Goal: Transaction & Acquisition: Purchase product/service

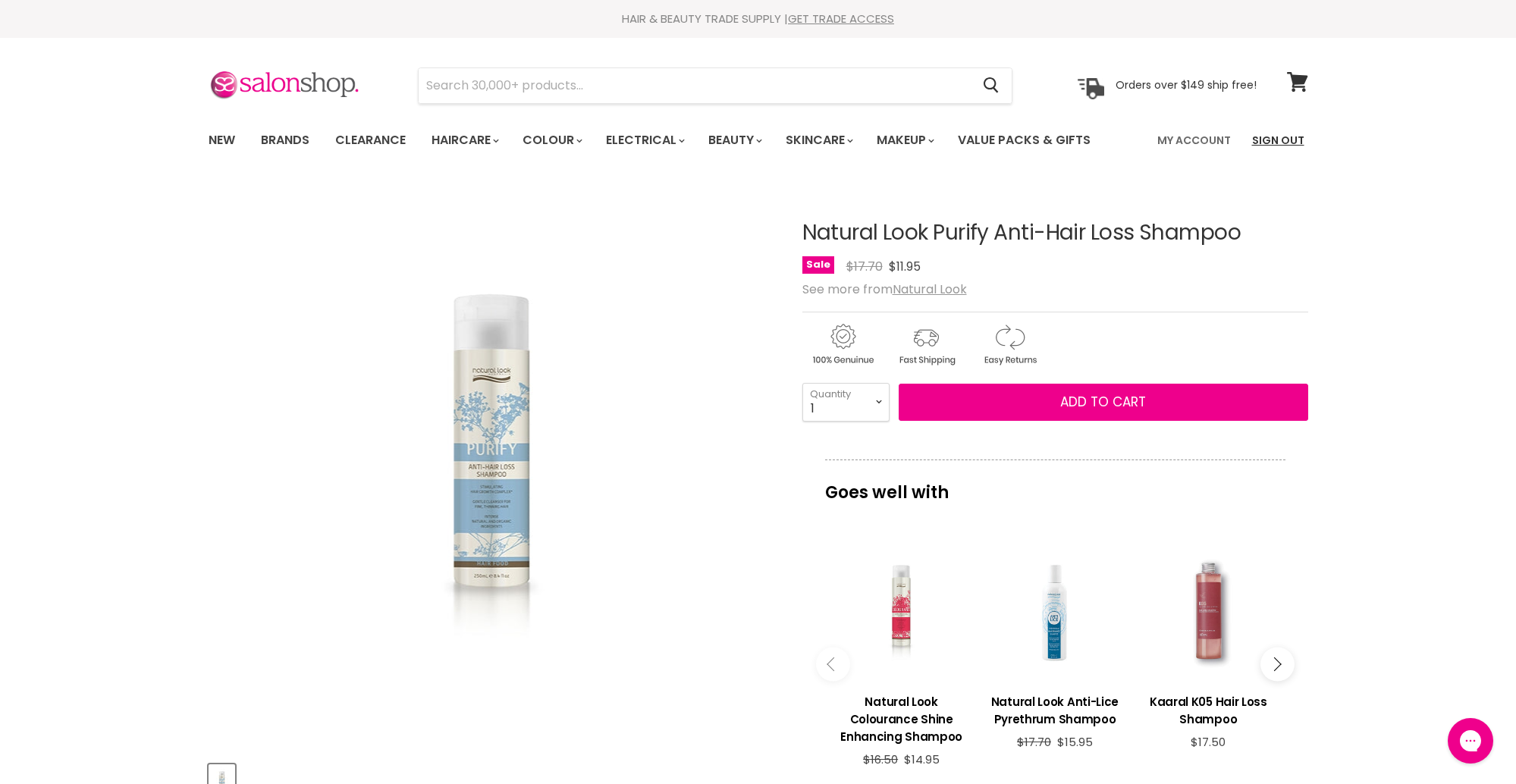
scroll to position [1, 0]
click at [623, 701] on img "Natural Look Purify Anti-Hair Loss Shampoo image. Click or Scroll to Zoom." at bounding box center [492, 465] width 330 height 494
click at [1102, 415] on button "Add to cart" at bounding box center [1103, 402] width 410 height 38
click at [1089, 407] on span "Add to cart" at bounding box center [1103, 401] width 86 height 18
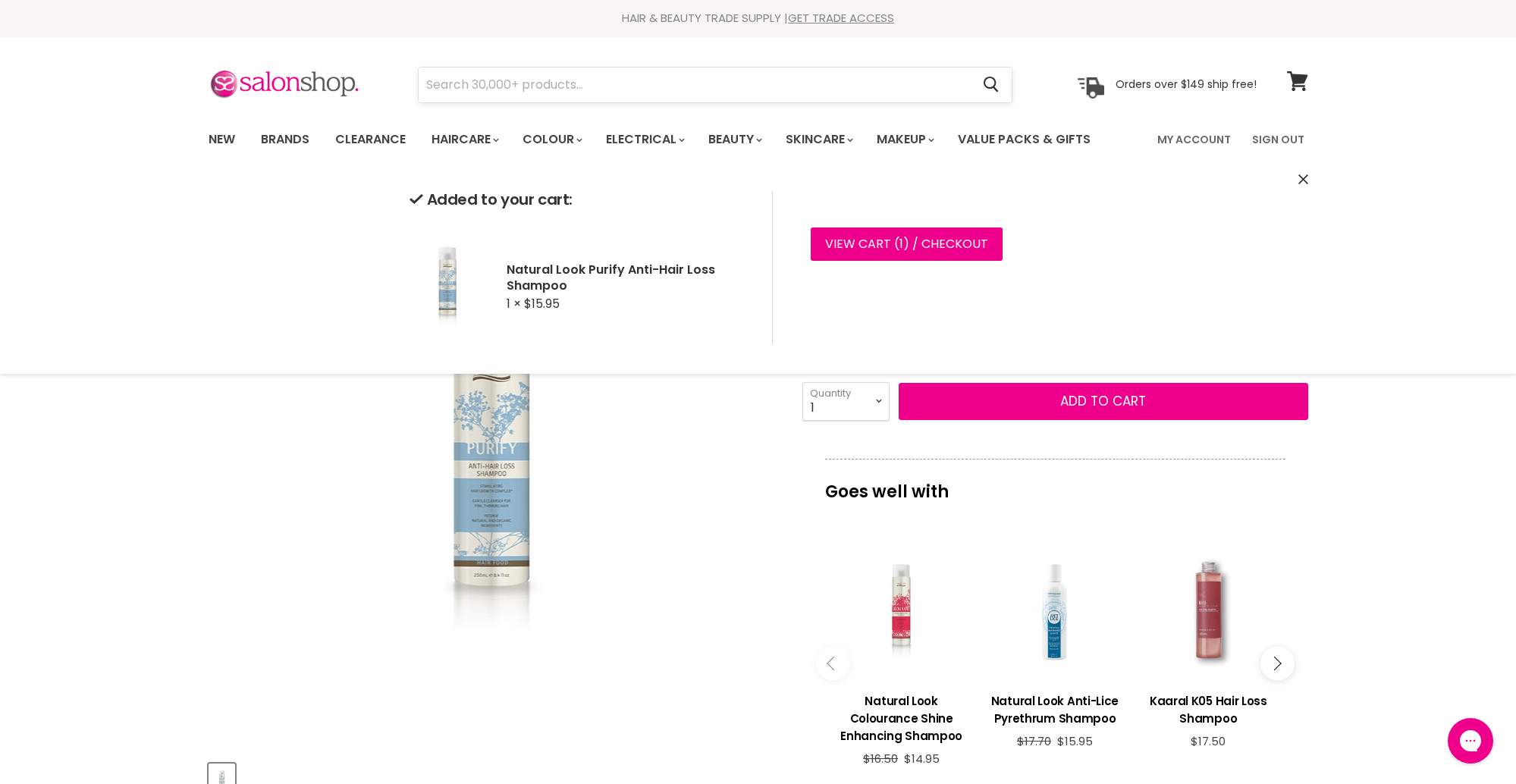
click at [752, 92] on input "Search" at bounding box center [695, 85] width 553 height 35
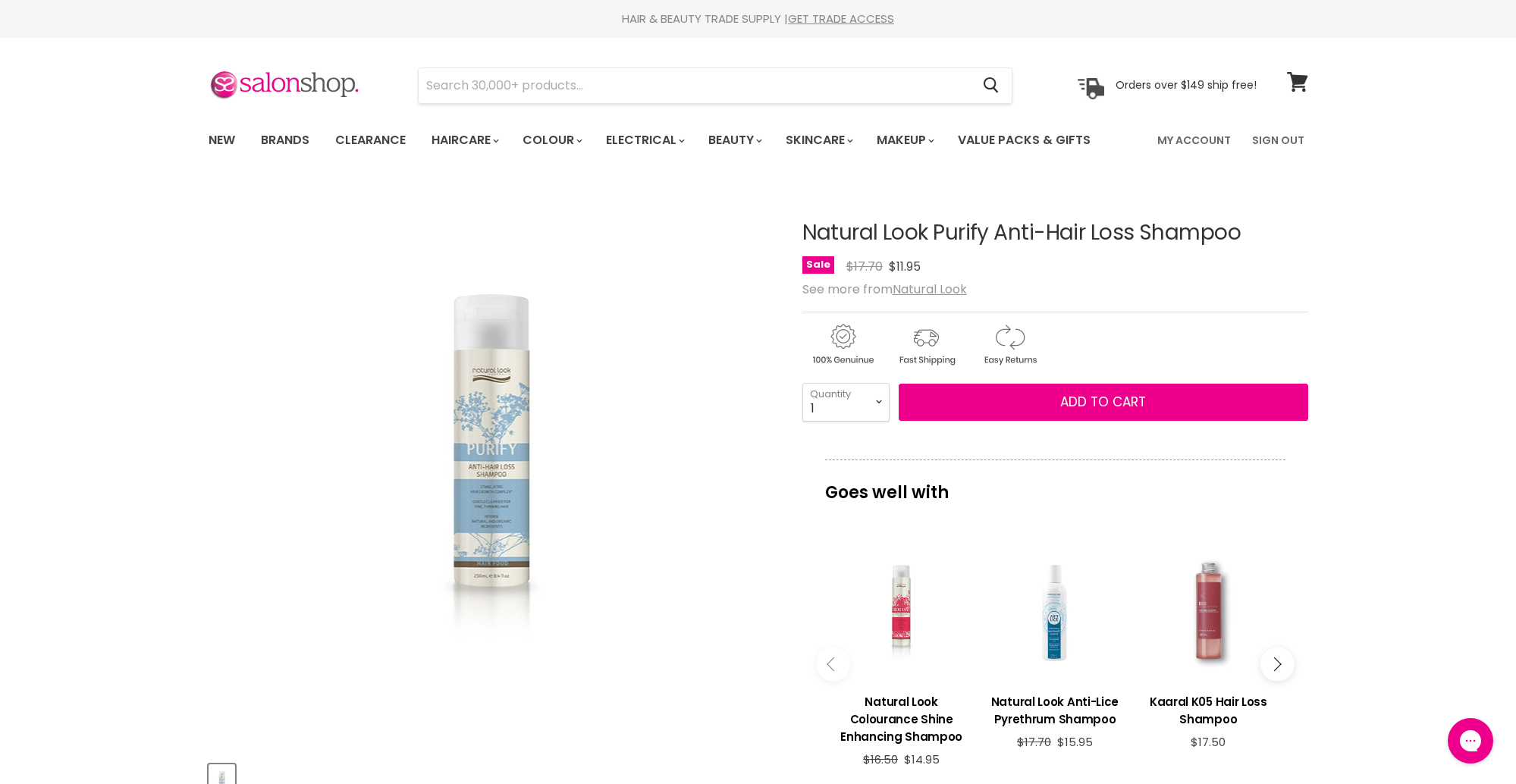
scroll to position [0, 0]
click at [678, 627] on div "Click or scroll to zoom Tap or pinch to zoom" at bounding box center [492, 466] width 566 height 566
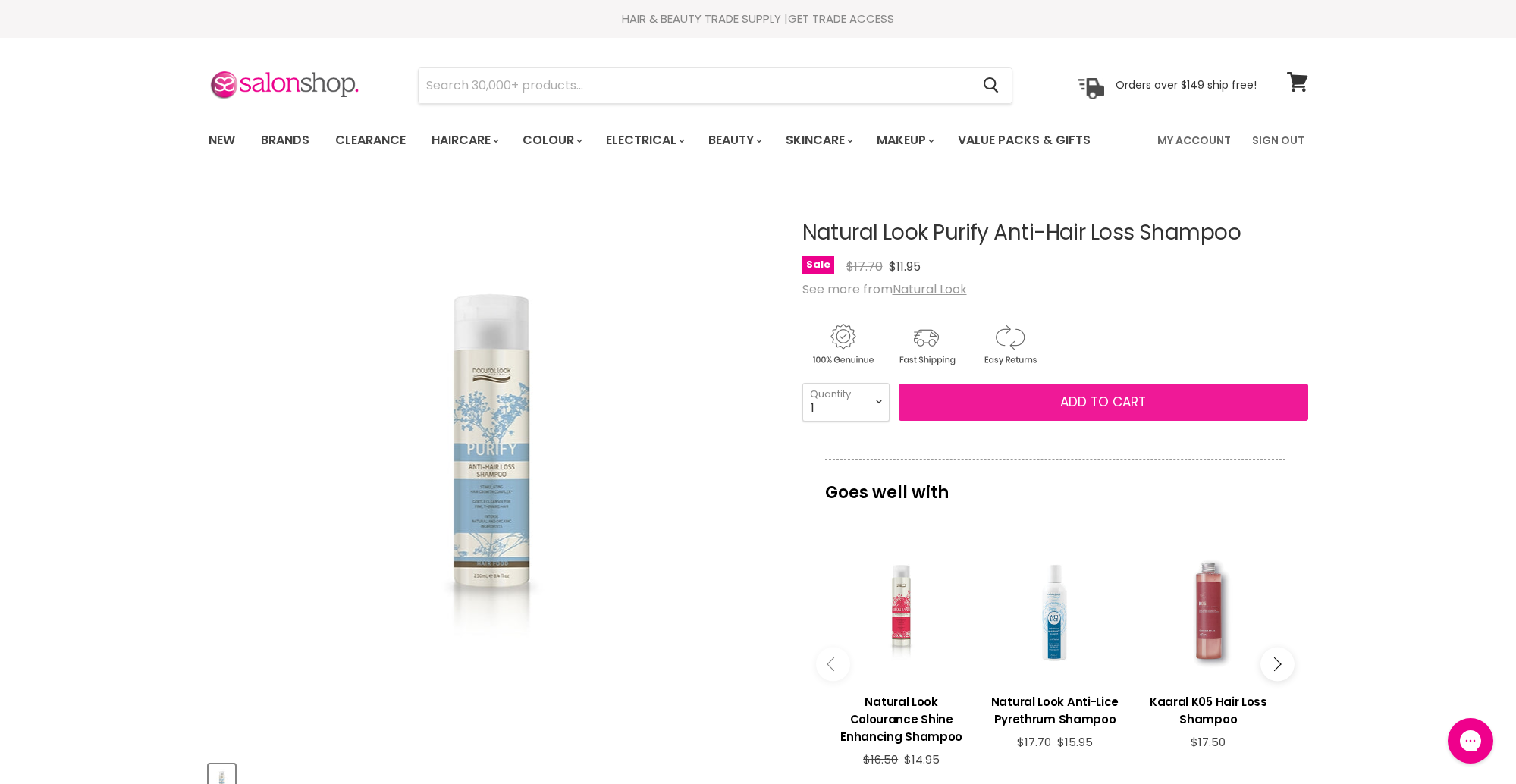
click at [1087, 405] on span "Add to cart" at bounding box center [1103, 402] width 86 height 18
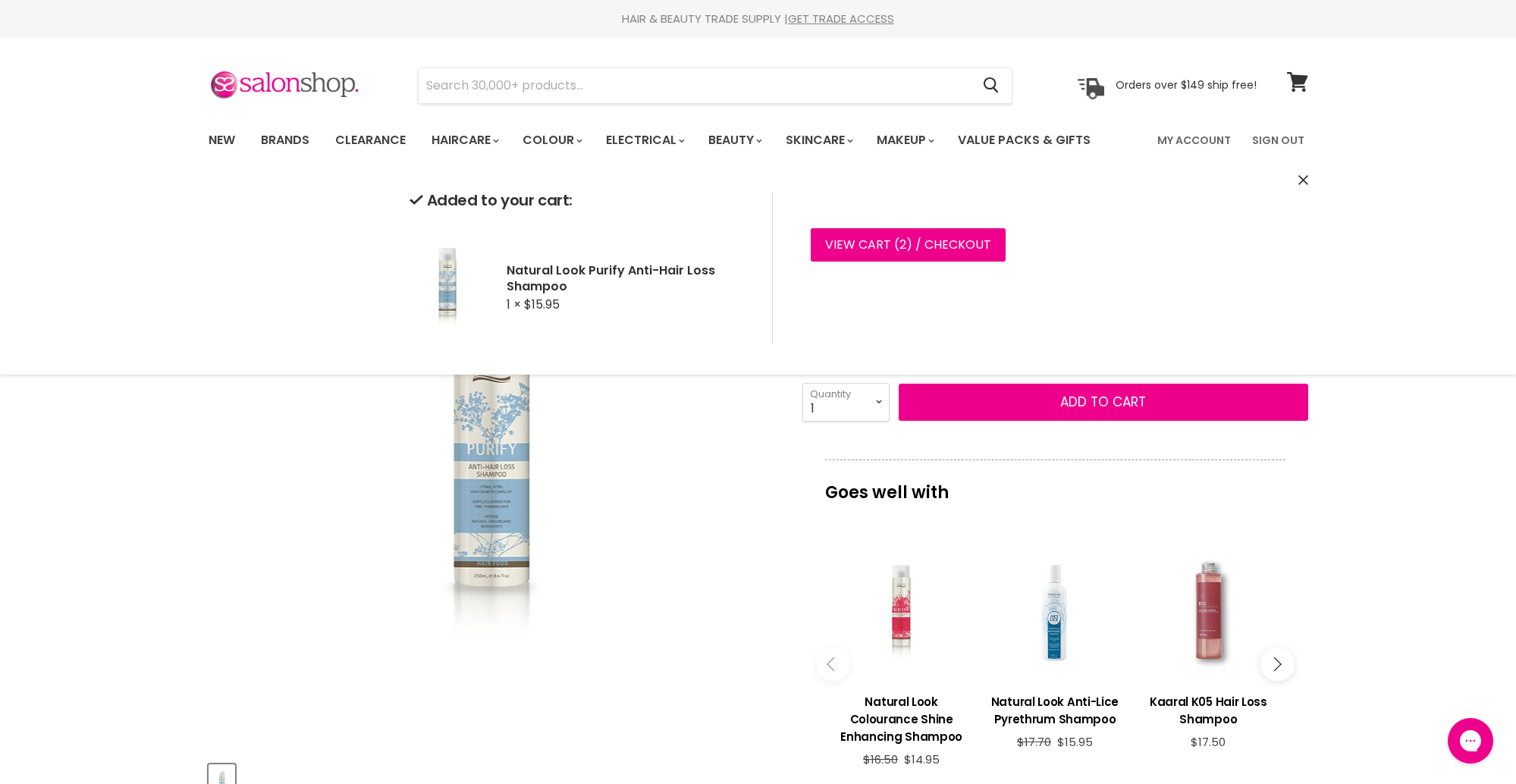
click at [697, 558] on div "Click or scroll to zoom Tap or pinch to zoom" at bounding box center [492, 466] width 566 height 566
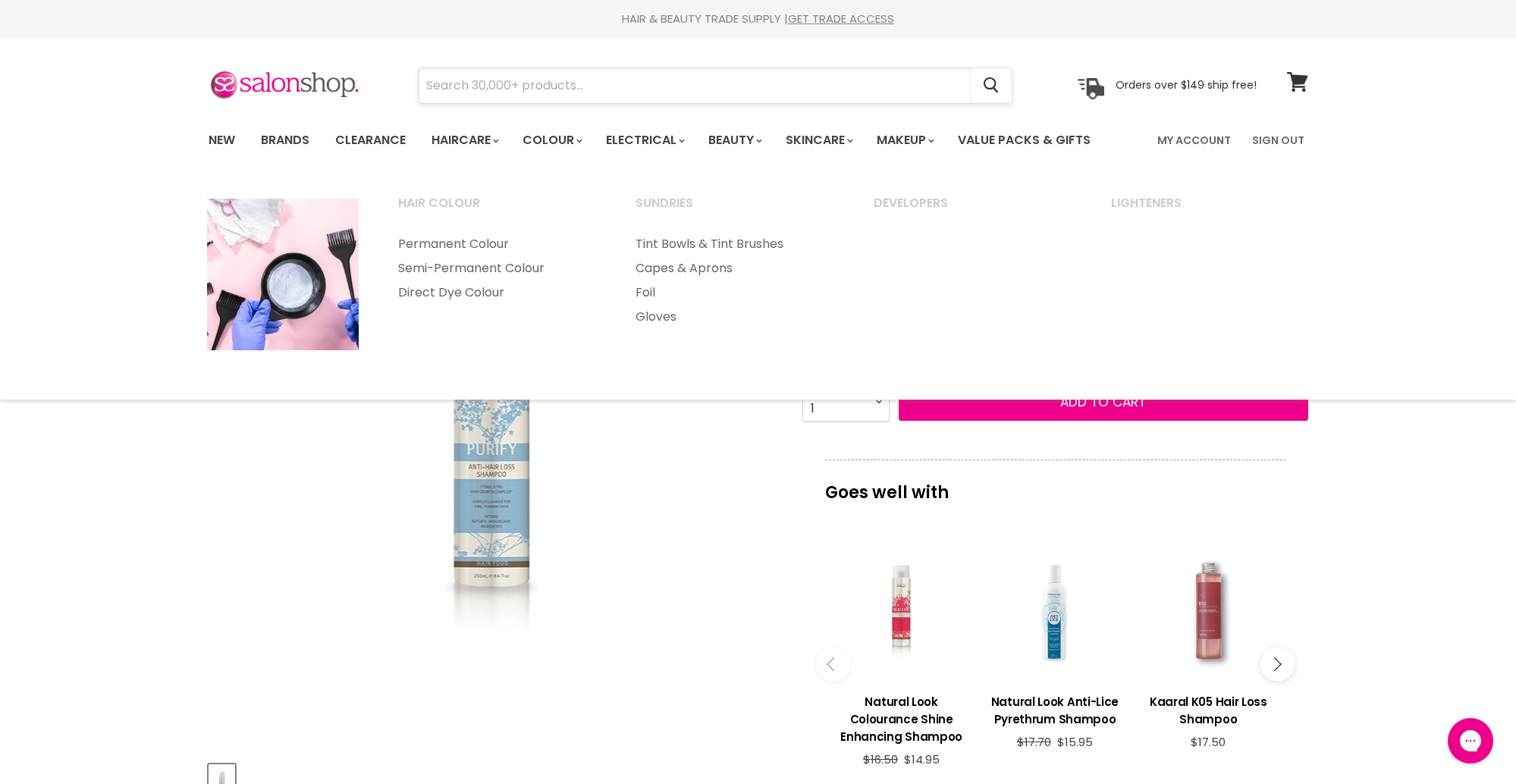
click at [543, 97] on input "Search" at bounding box center [695, 86] width 553 height 35
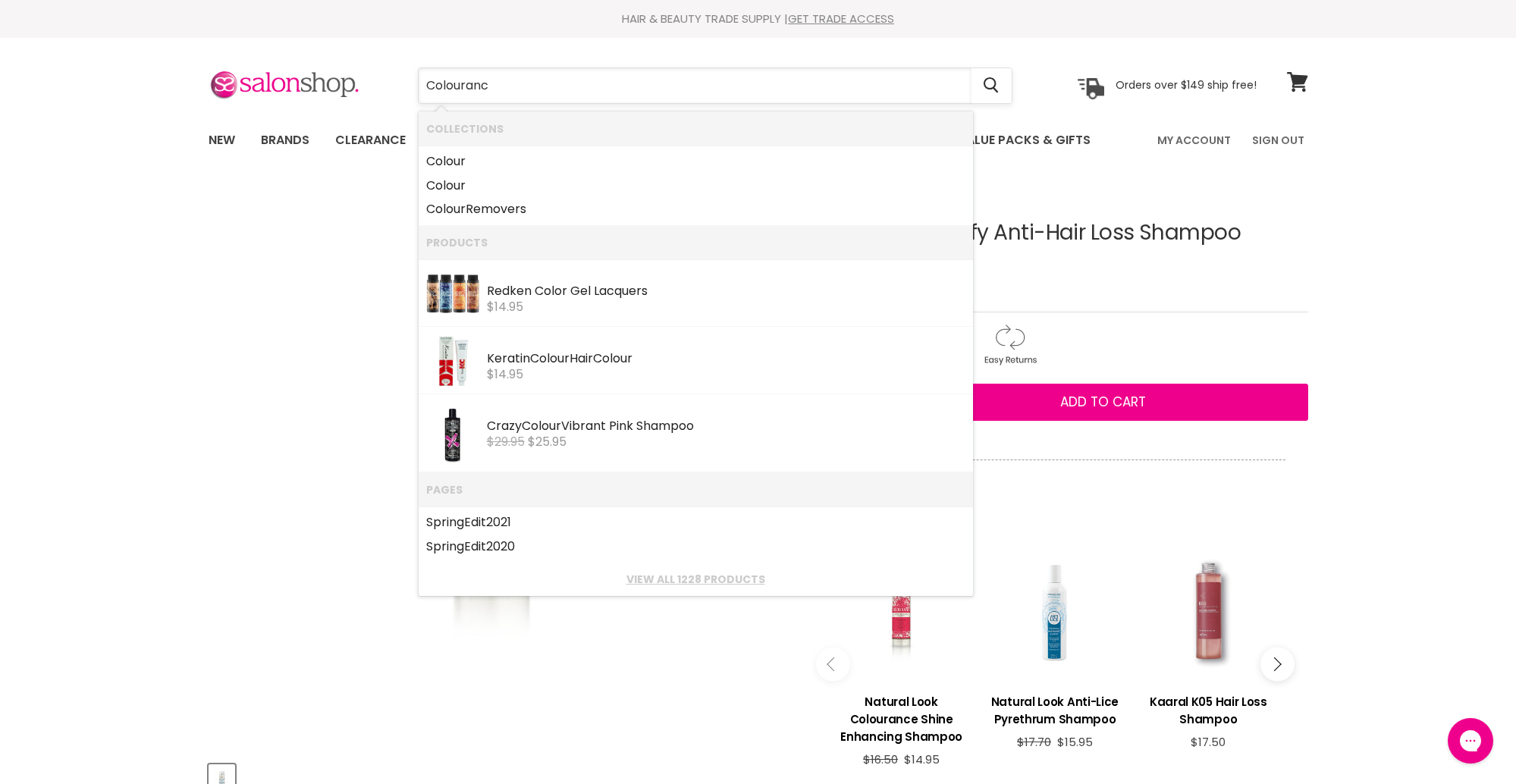
type input "Colourance"
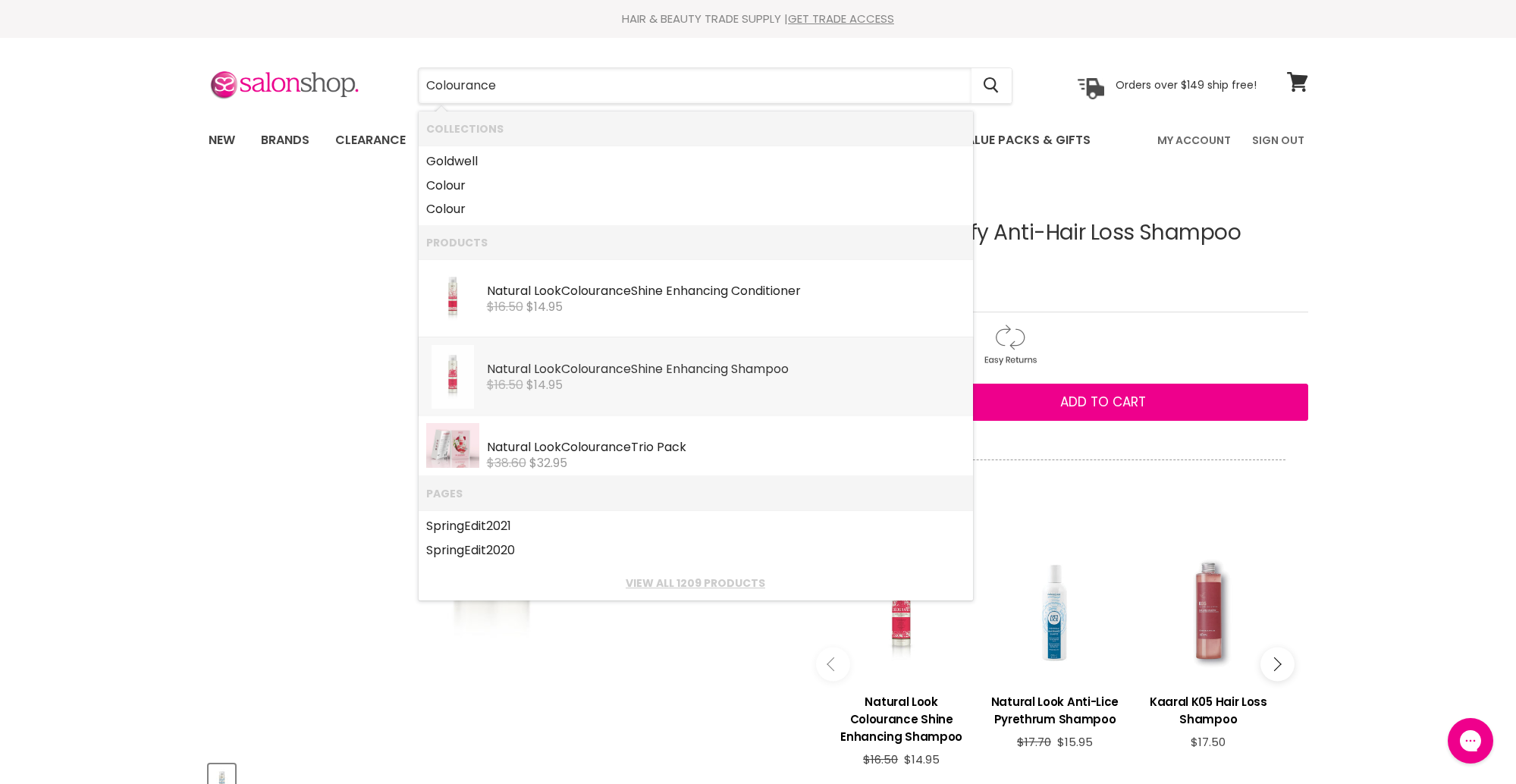
click at [729, 371] on div "Natural Look Colourance Shine Enhancing Shampoo" at bounding box center [726, 369] width 479 height 15
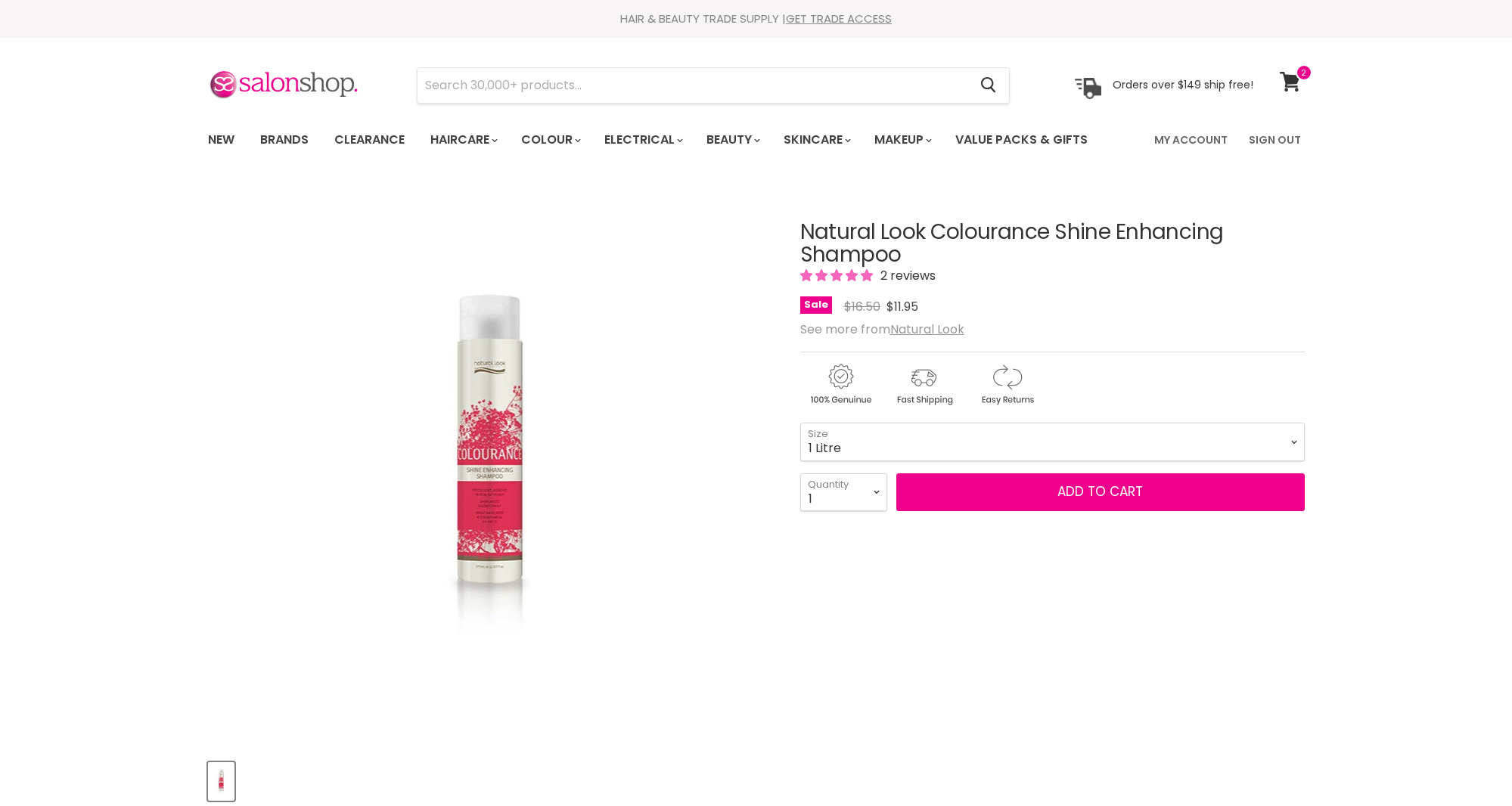
select select "1 Litre"
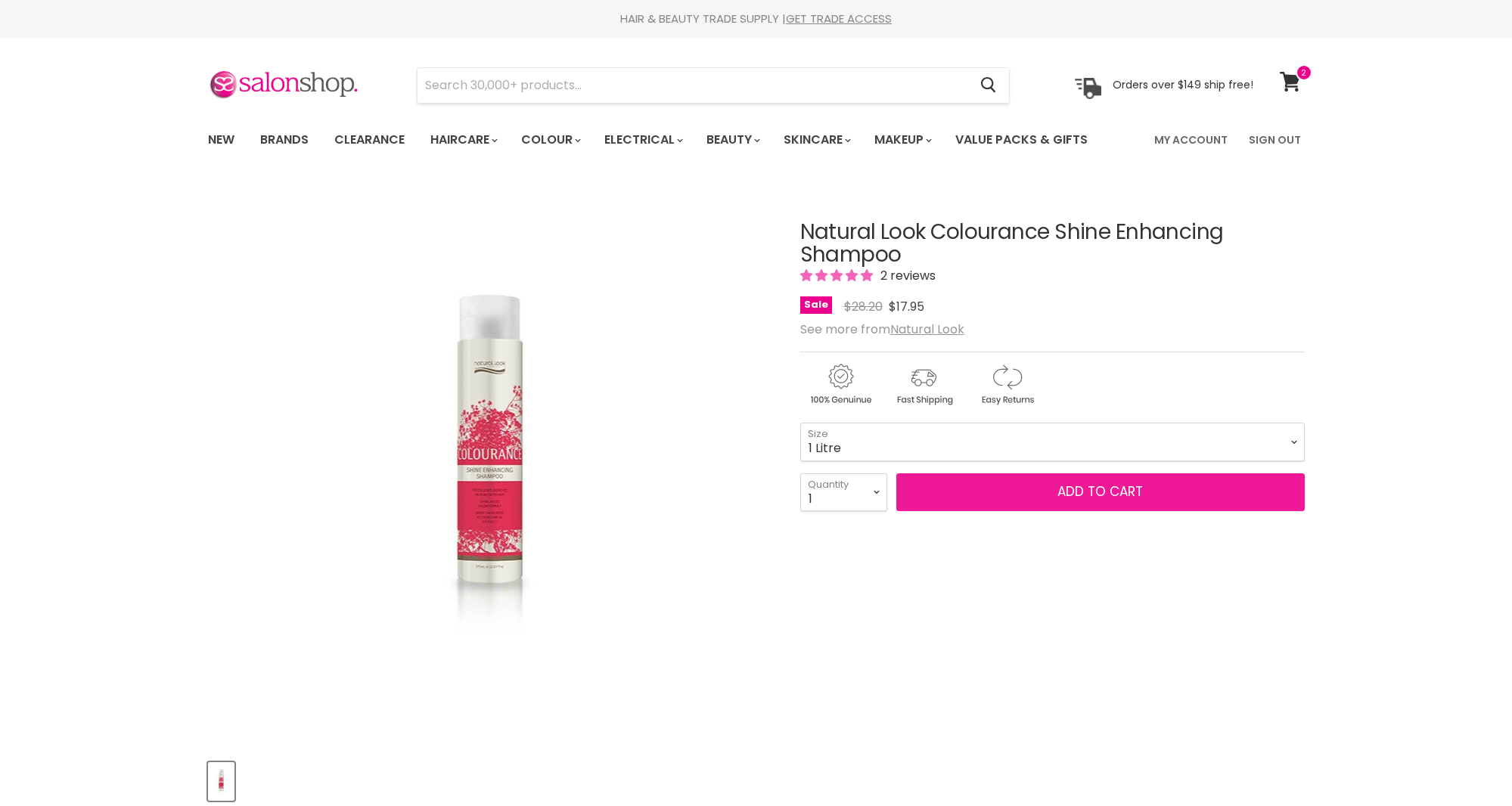
click at [1104, 499] on button "Add to cart" at bounding box center [1100, 493] width 408 height 38
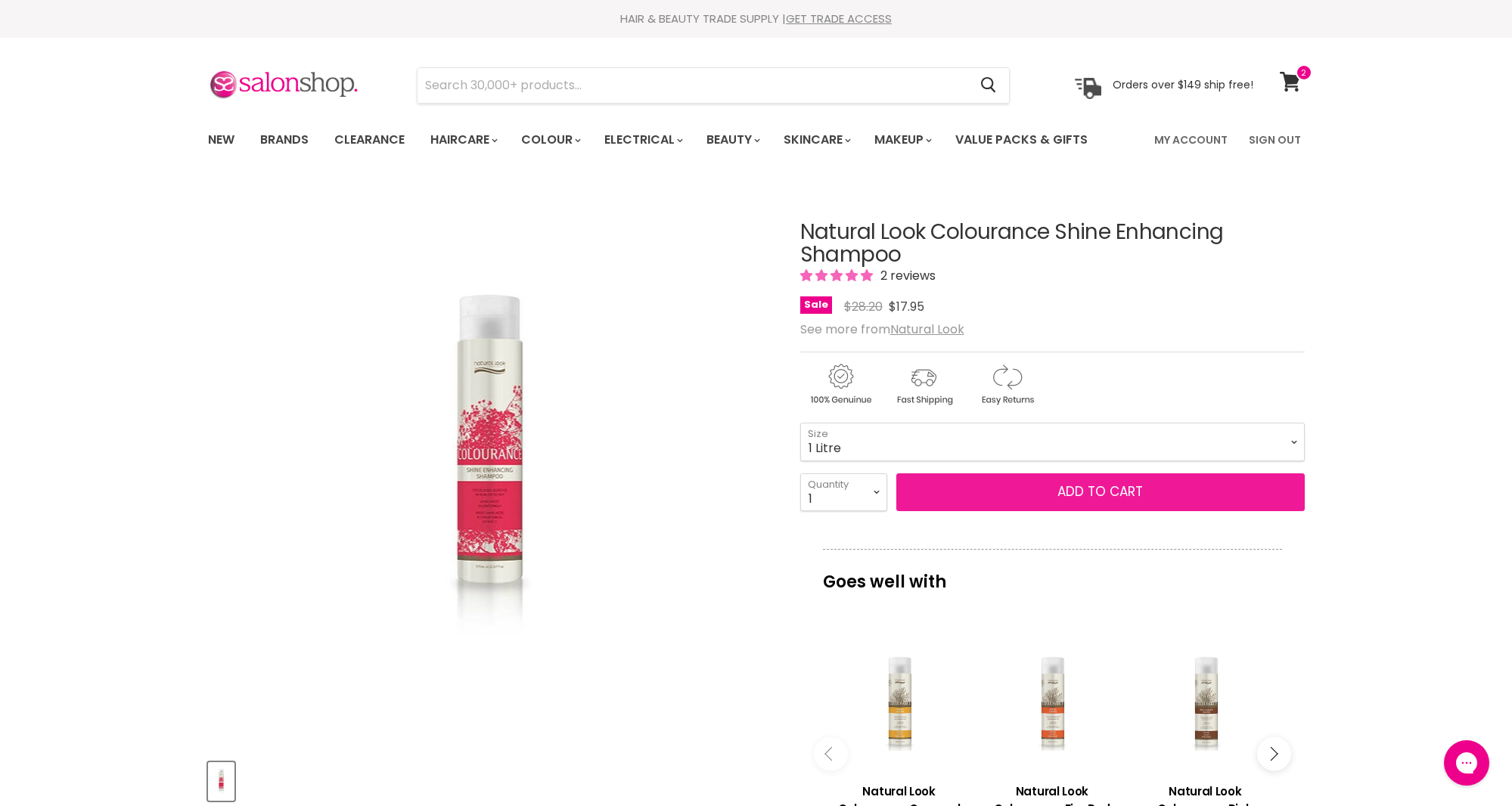
click at [1075, 491] on button "Add to cart" at bounding box center [1100, 493] width 408 height 38
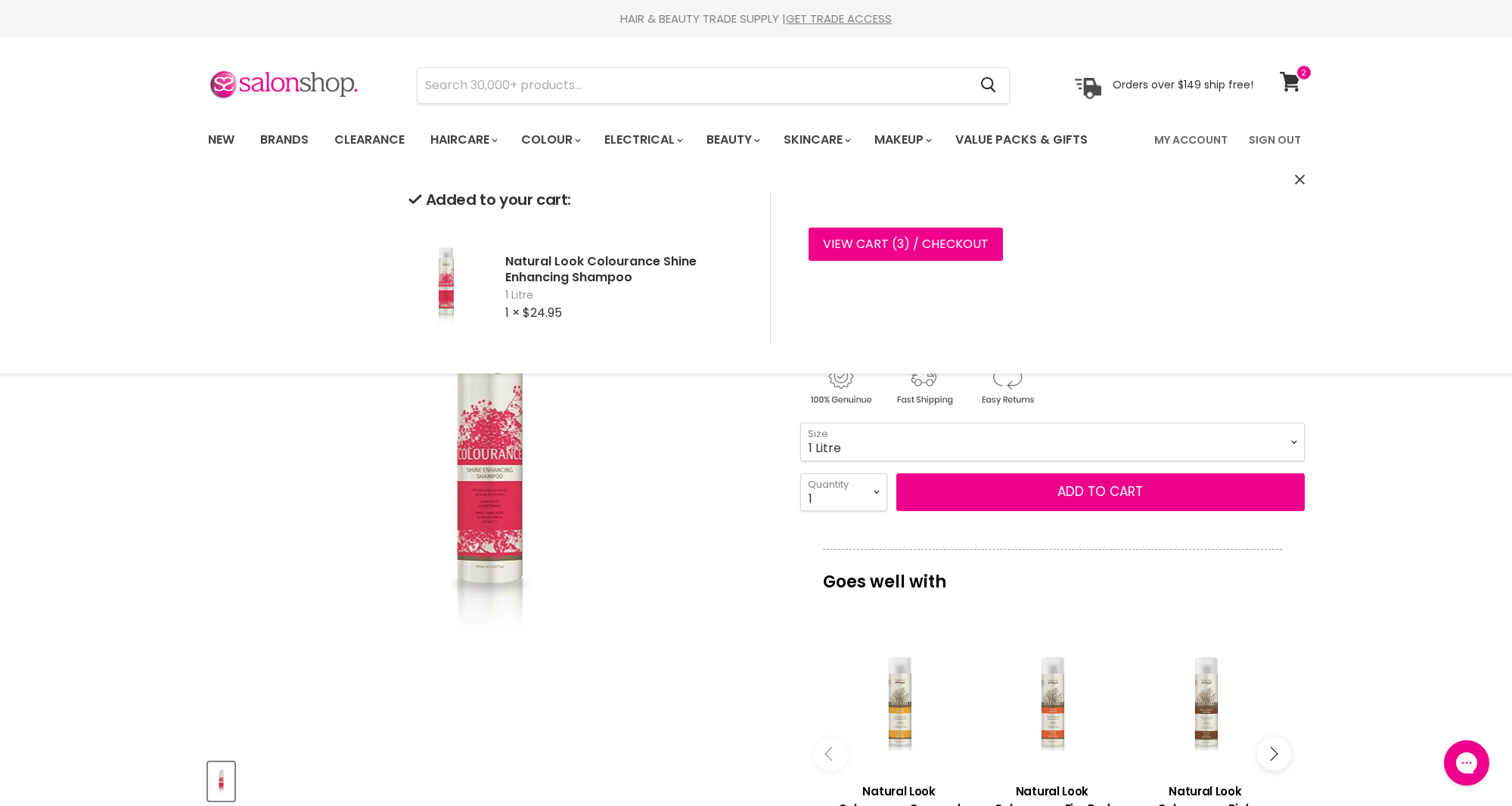
click at [685, 494] on div "Click or scroll to zoom Tap or pinch to zoom" at bounding box center [490, 465] width 565 height 565
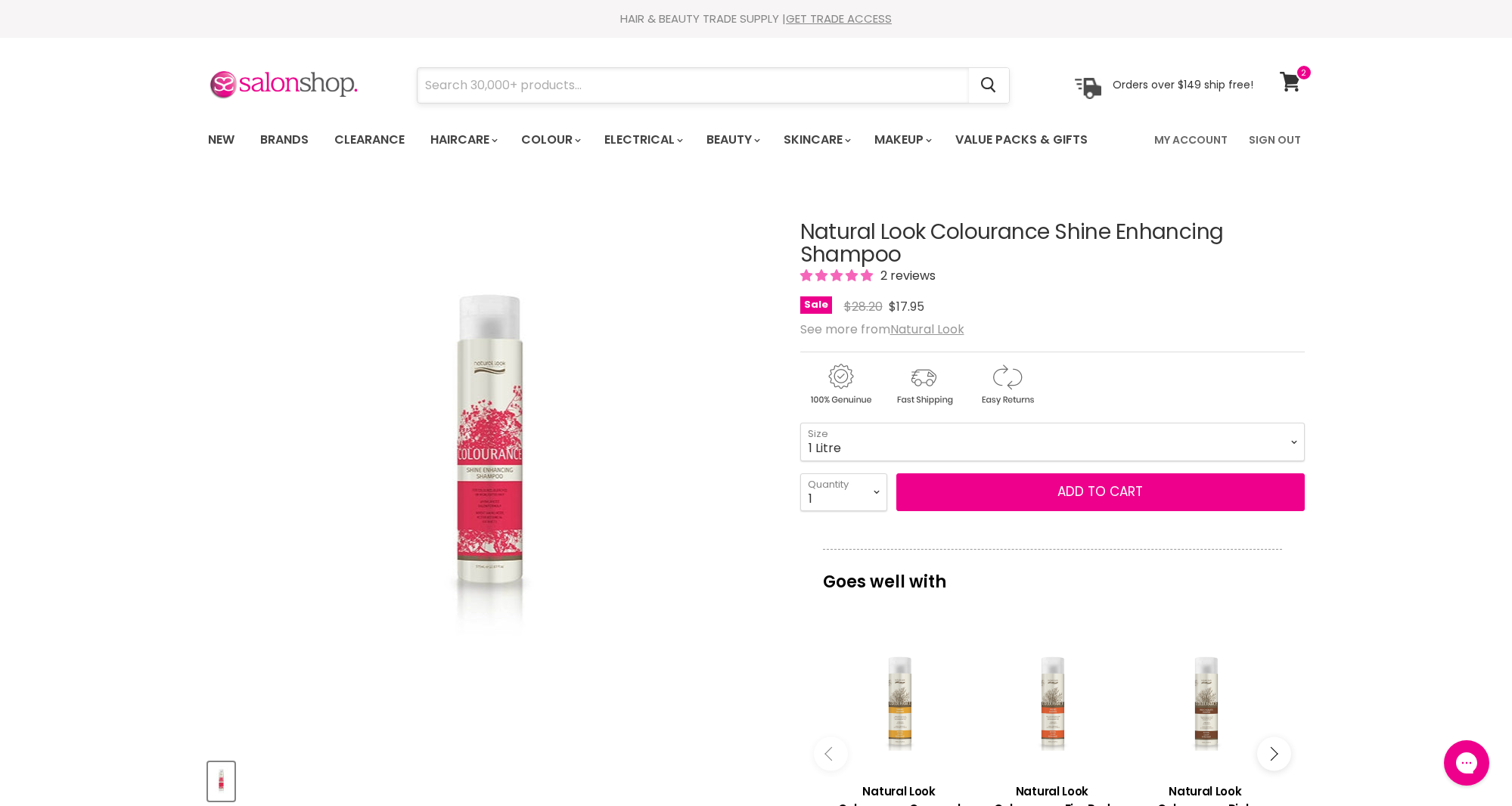
click at [568, 90] on input "Search" at bounding box center [693, 86] width 551 height 35
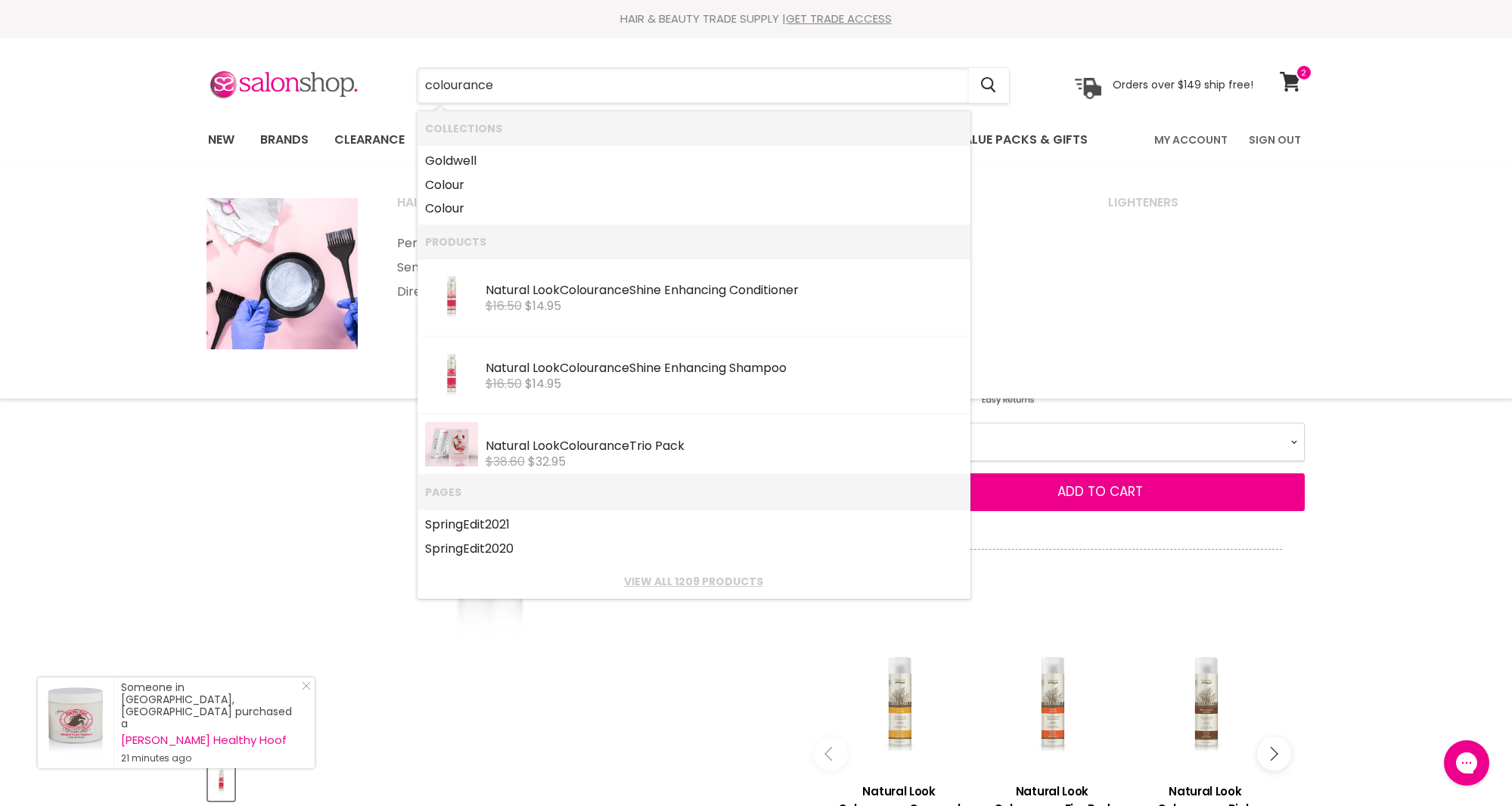
type input "colourable"
drag, startPoint x: 662, startPoint y: 359, endPoint x: 592, endPoint y: 281, distance: 104.8
click at [592, 281] on b "Colourance" at bounding box center [594, 289] width 69 height 17
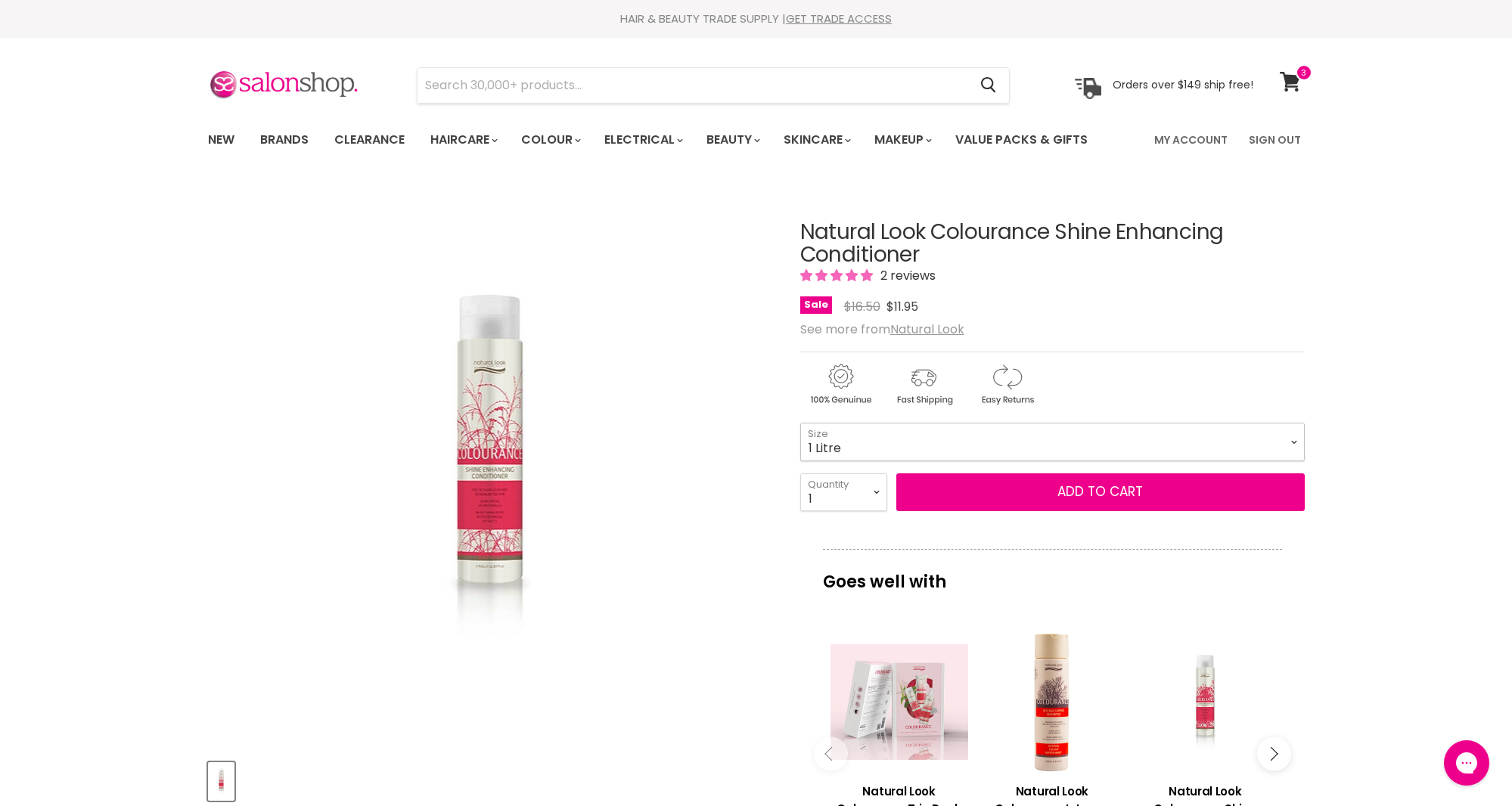
select select "1 Litre"
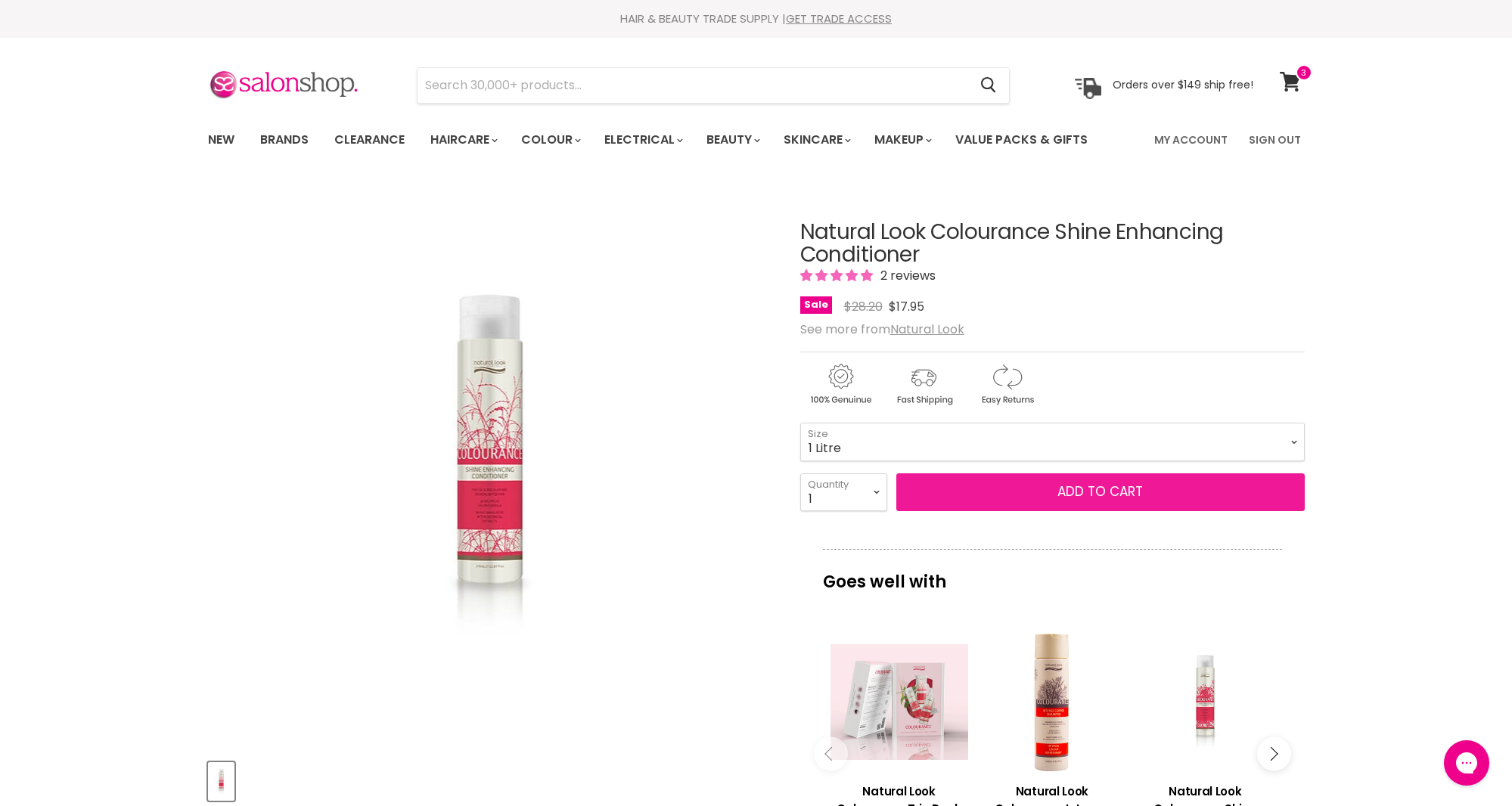
click at [1093, 493] on button "Add to cart" at bounding box center [1100, 493] width 408 height 38
click at [1111, 491] on button "Add to cart" at bounding box center [1100, 493] width 408 height 38
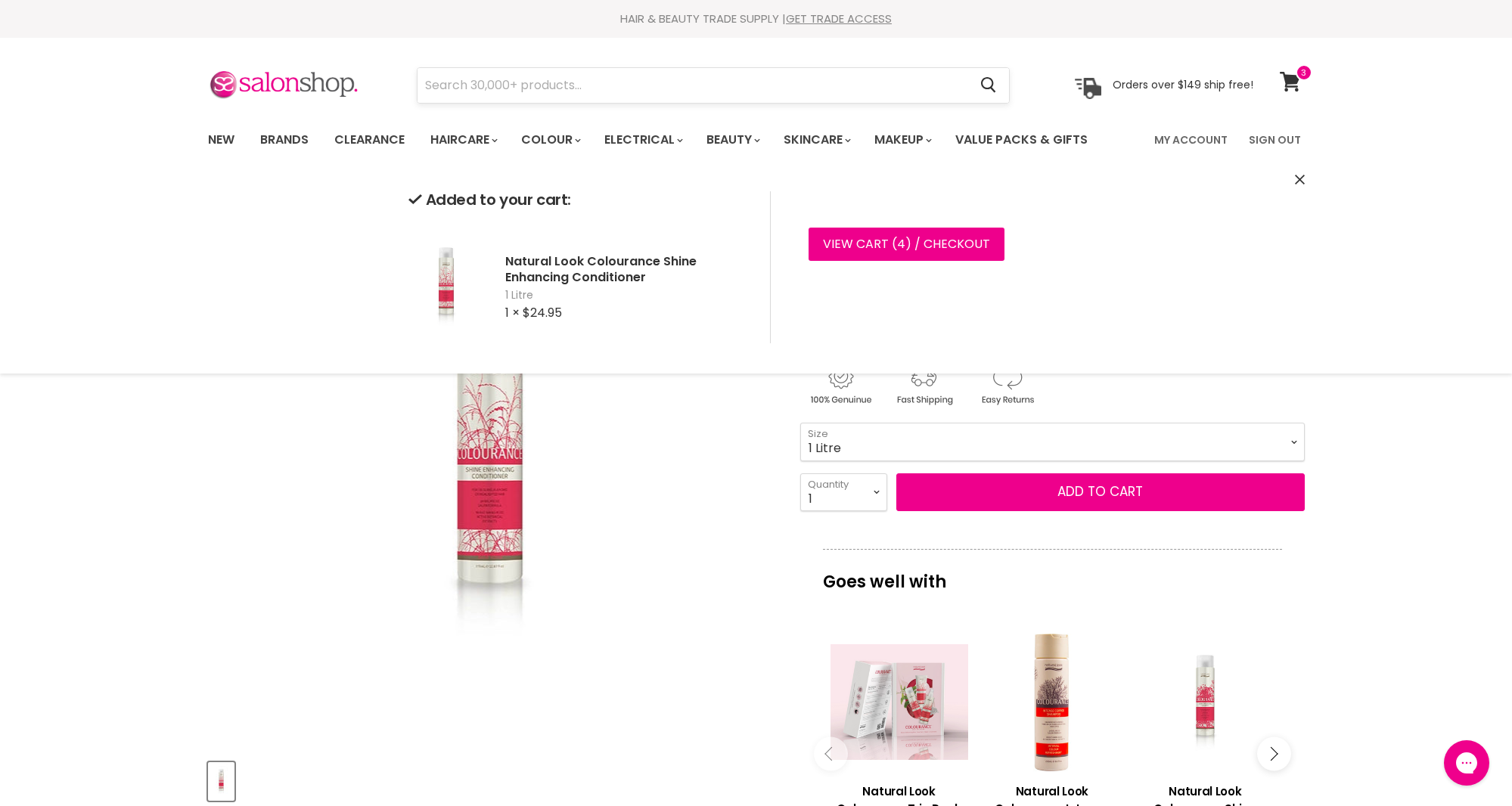
click at [576, 87] on input "Search" at bounding box center [693, 86] width 551 height 35
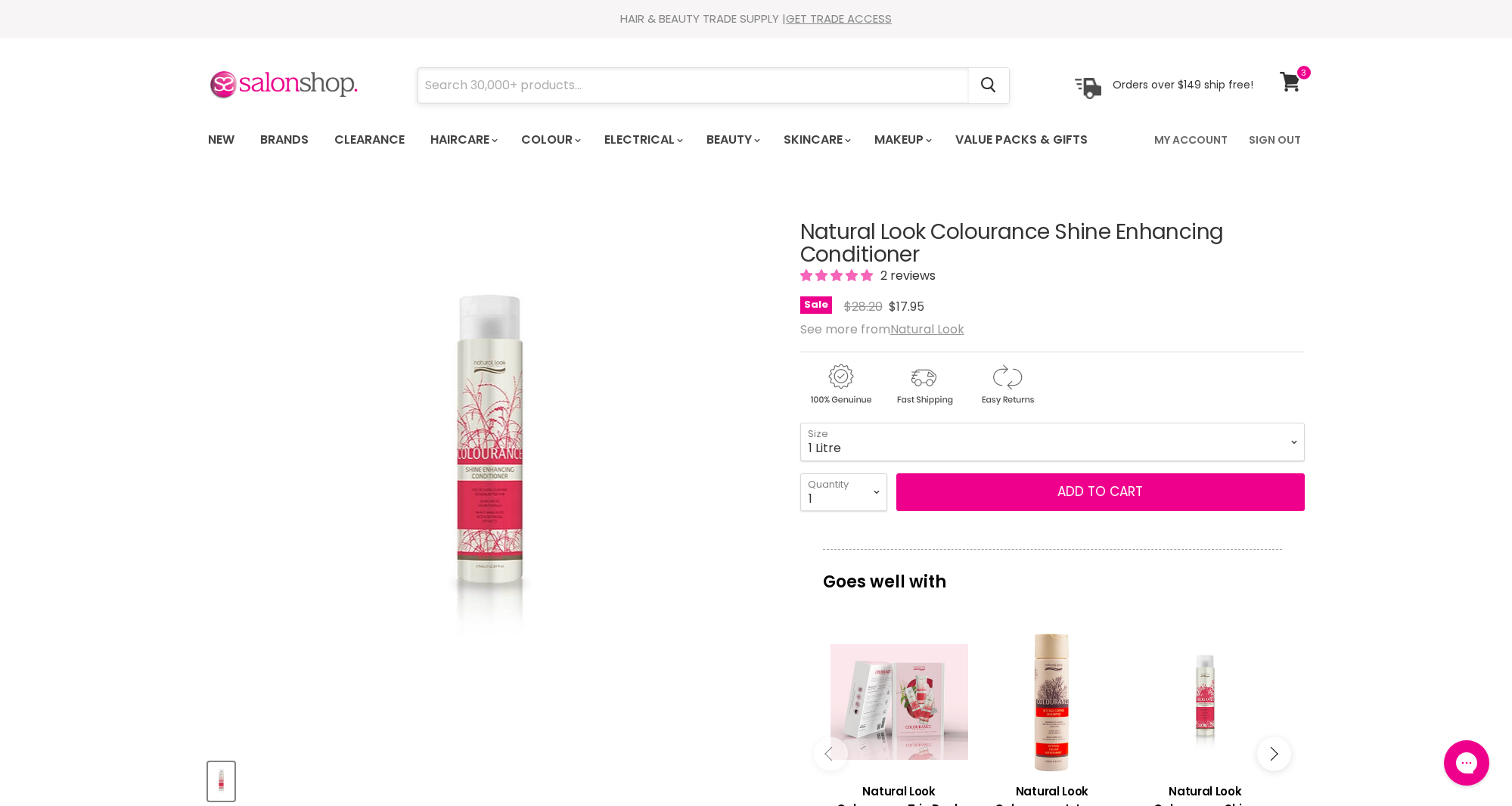
click at [539, 79] on input "Search" at bounding box center [693, 86] width 551 height 35
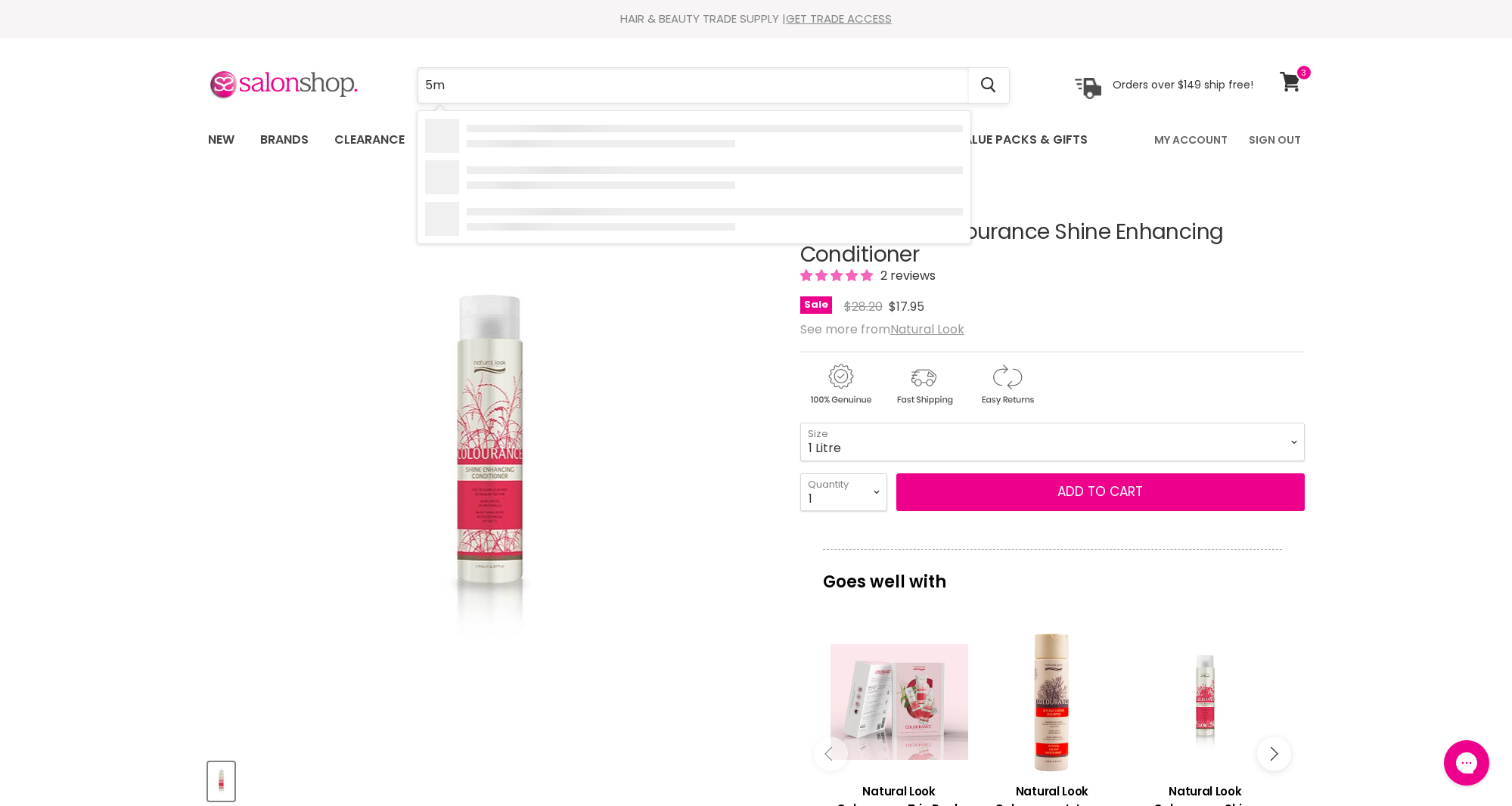
type input "5mb"
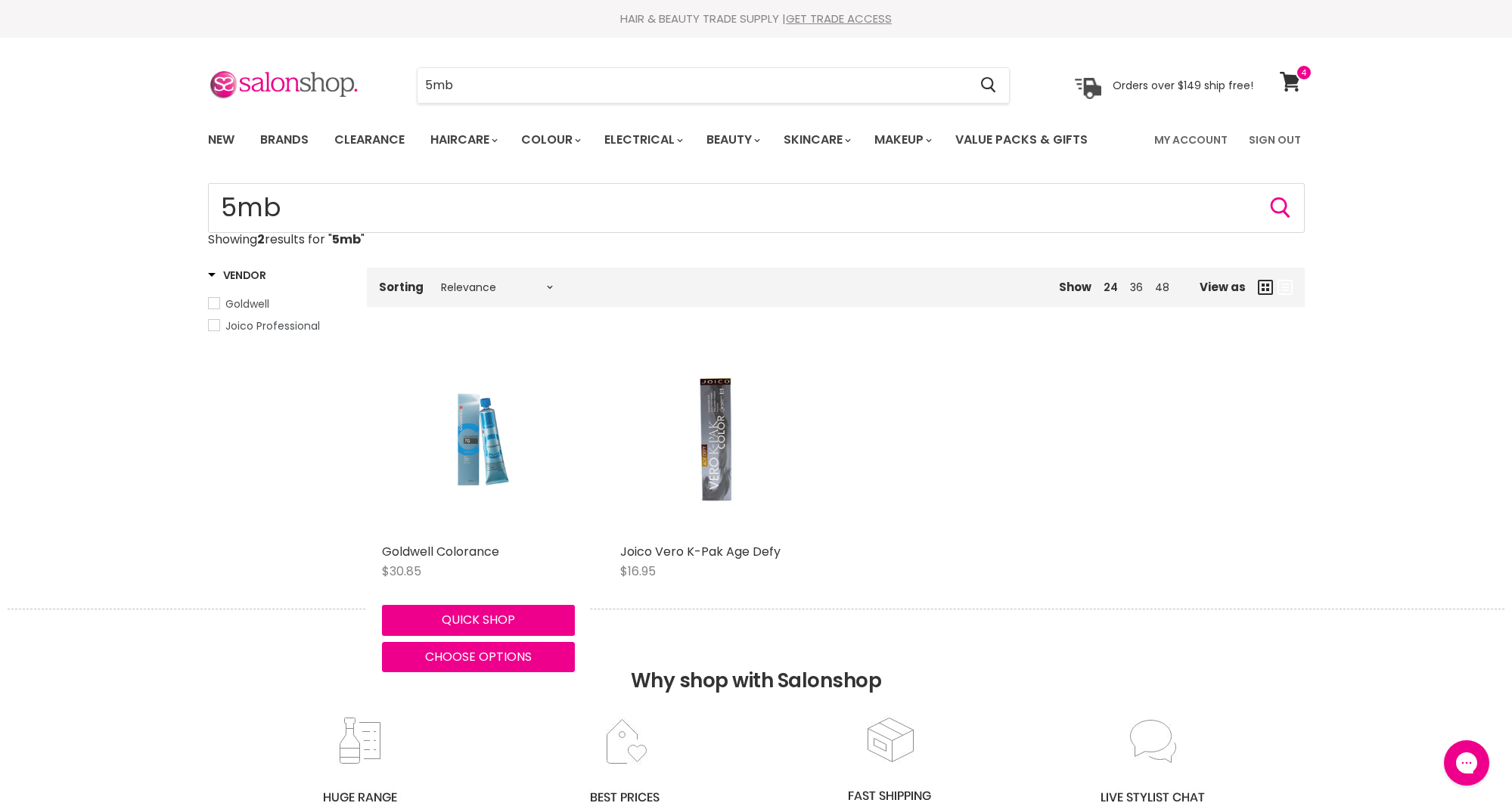
click at [493, 460] on img "Main content" at bounding box center [478, 439] width 128 height 193
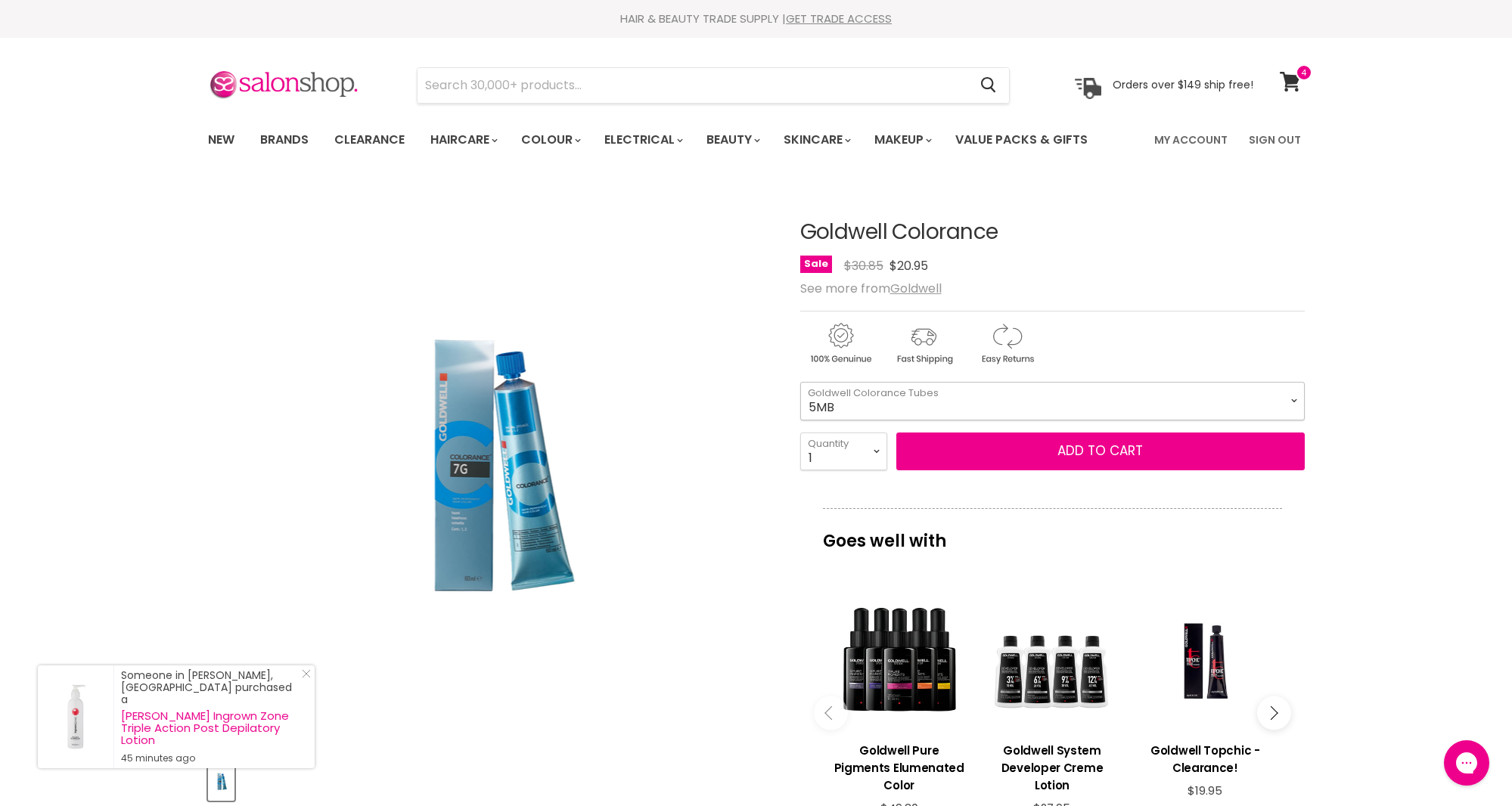
select select "5MB"
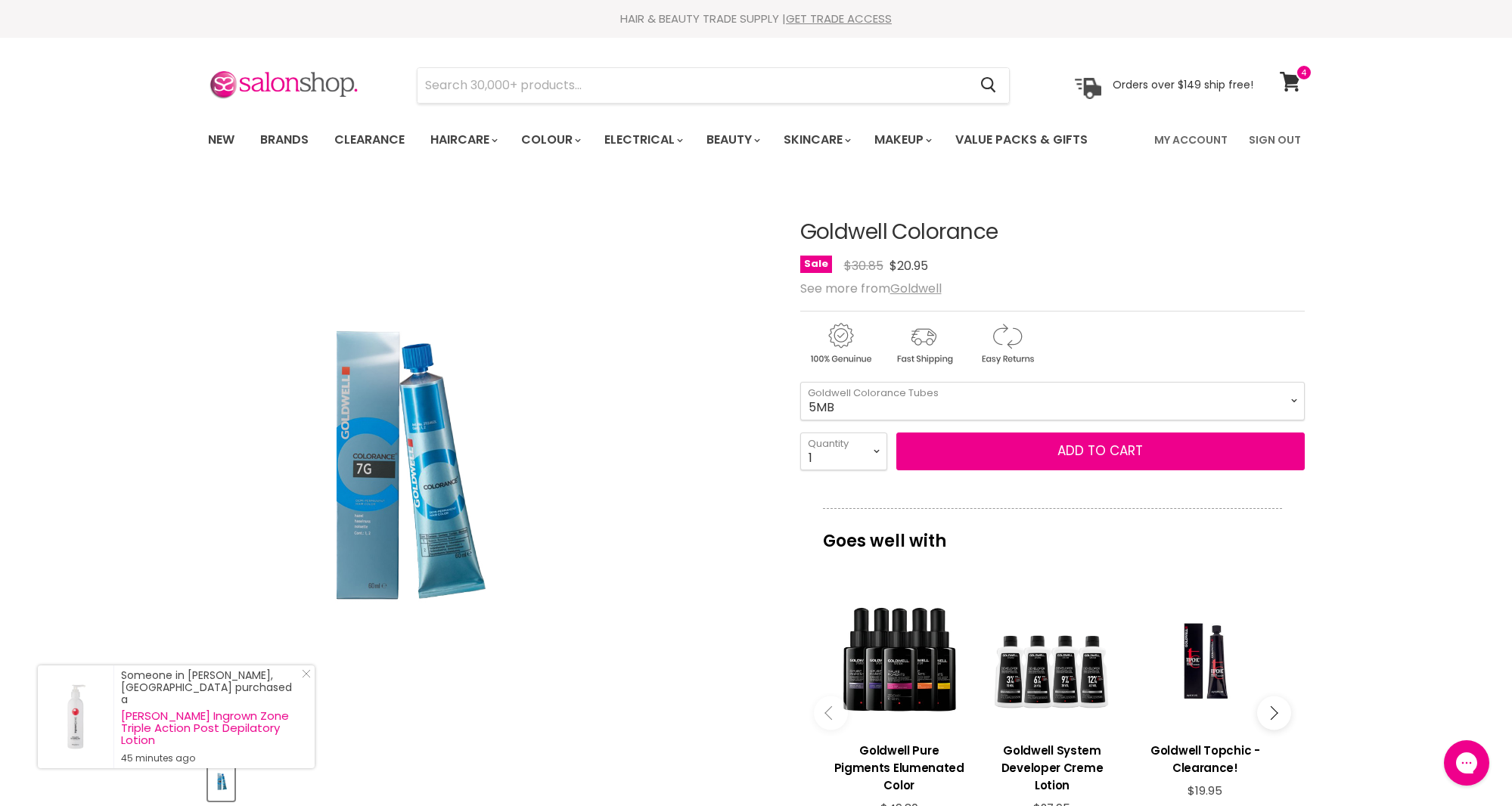
click at [678, 617] on div "Click or scroll to zoom Tap or pinch to zoom" at bounding box center [490, 465] width 565 height 565
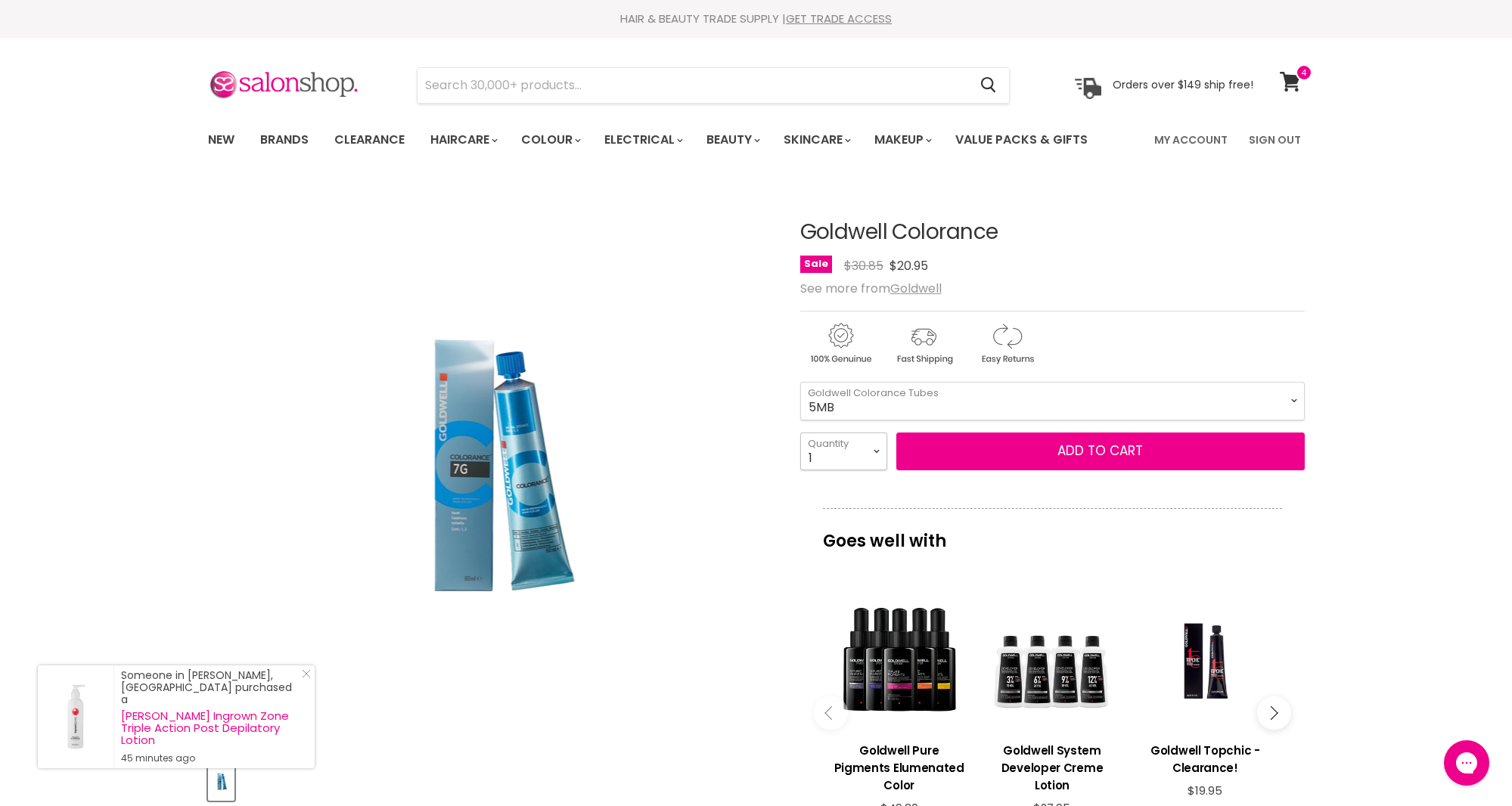
select select "2"
type input "2"
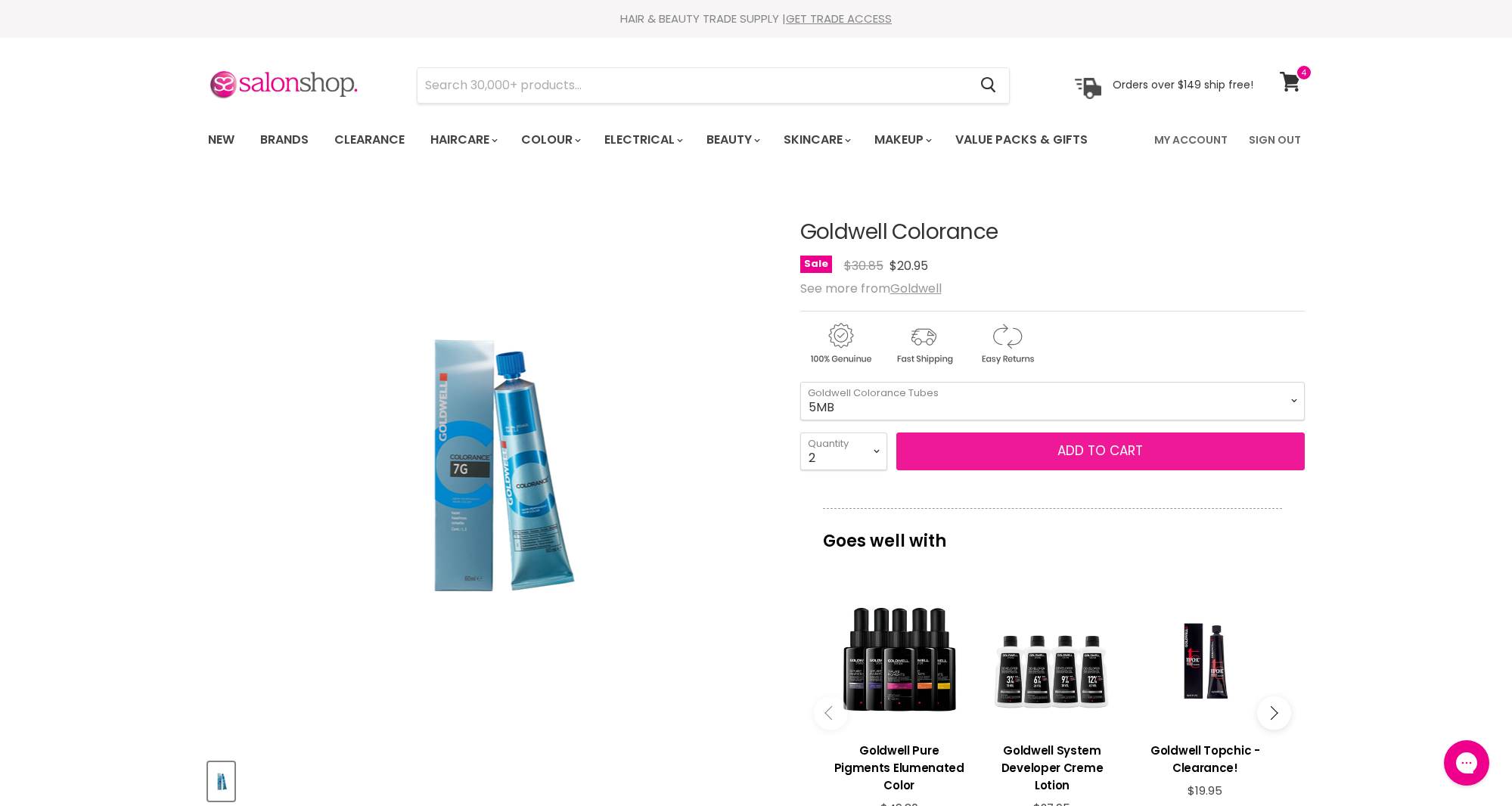
click at [1084, 456] on button "Add to cart" at bounding box center [1100, 452] width 408 height 38
click at [1071, 454] on button "Add to cart" at bounding box center [1100, 452] width 408 height 38
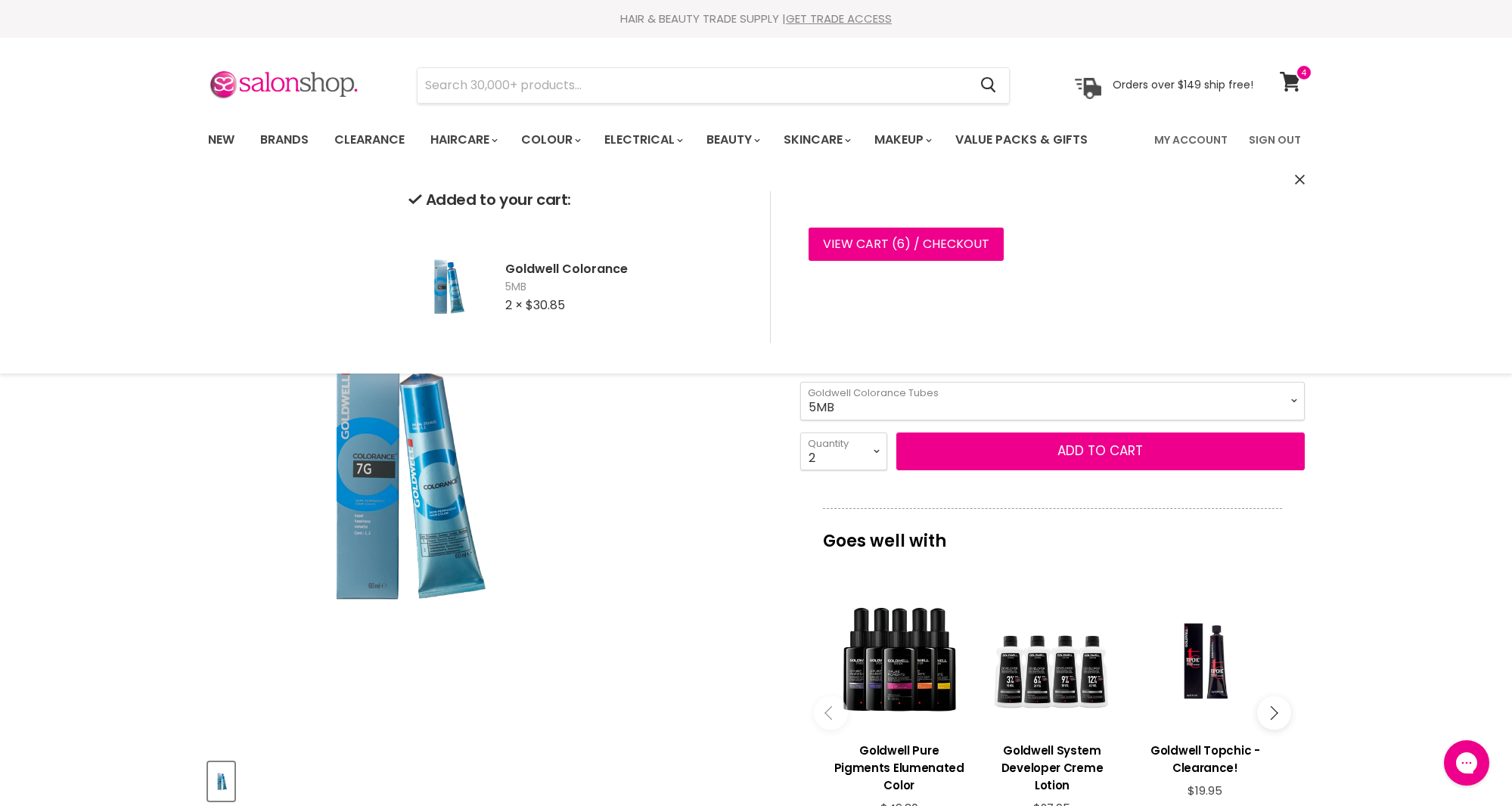
click at [697, 473] on div "Click or scroll to zoom Tap or pinch to zoom" at bounding box center [490, 465] width 565 height 565
